Goal: Find specific page/section: Find specific page/section

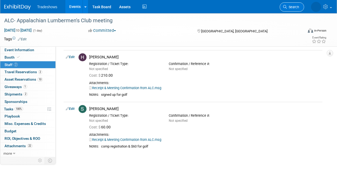
click at [288, 6] on span "Search" at bounding box center [293, 7] width 12 height 4
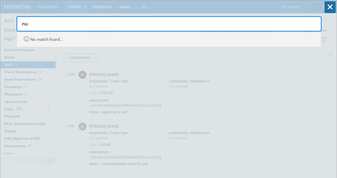
type input "n"
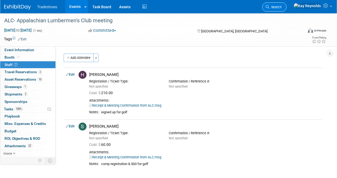
click at [282, 6] on span "Search" at bounding box center [276, 7] width 12 height 4
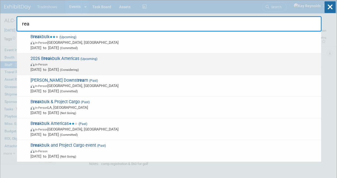
type input "rea"
click at [72, 61] on span "2026 B rea kbulk Americas (Upcoming) In-Person [DATE] to [DATE] (Considering)" at bounding box center [174, 64] width 290 height 16
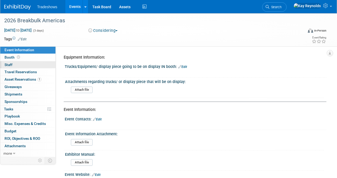
click at [33, 64] on link "0 Staff 0" at bounding box center [27, 64] width 55 height 7
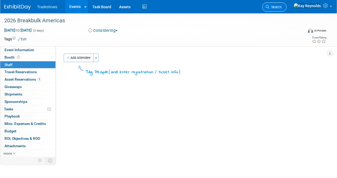
click at [282, 7] on span "Search" at bounding box center [276, 7] width 12 height 4
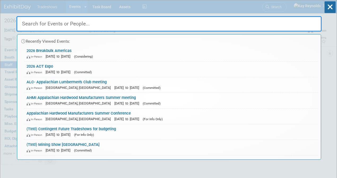
click at [45, 23] on input "text" at bounding box center [168, 23] width 305 height 15
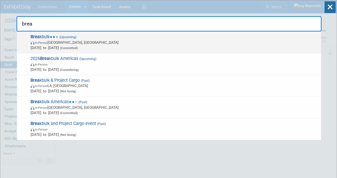
type input "brea"
click at [48, 46] on span "[DATE] to [DATE] (Committed)" at bounding box center [175, 47] width 288 height 5
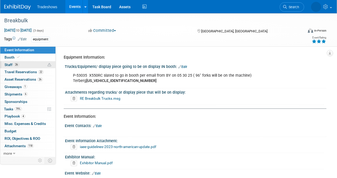
click at [33, 64] on link "26 Staff 26" at bounding box center [27, 64] width 55 height 7
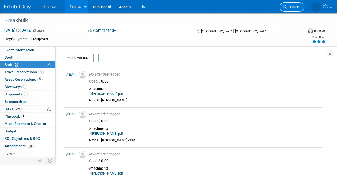
click at [287, 5] on link "Search" at bounding box center [274, 6] width 24 height 9
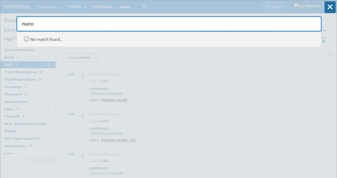
type input "nucor"
